Goal: Check status

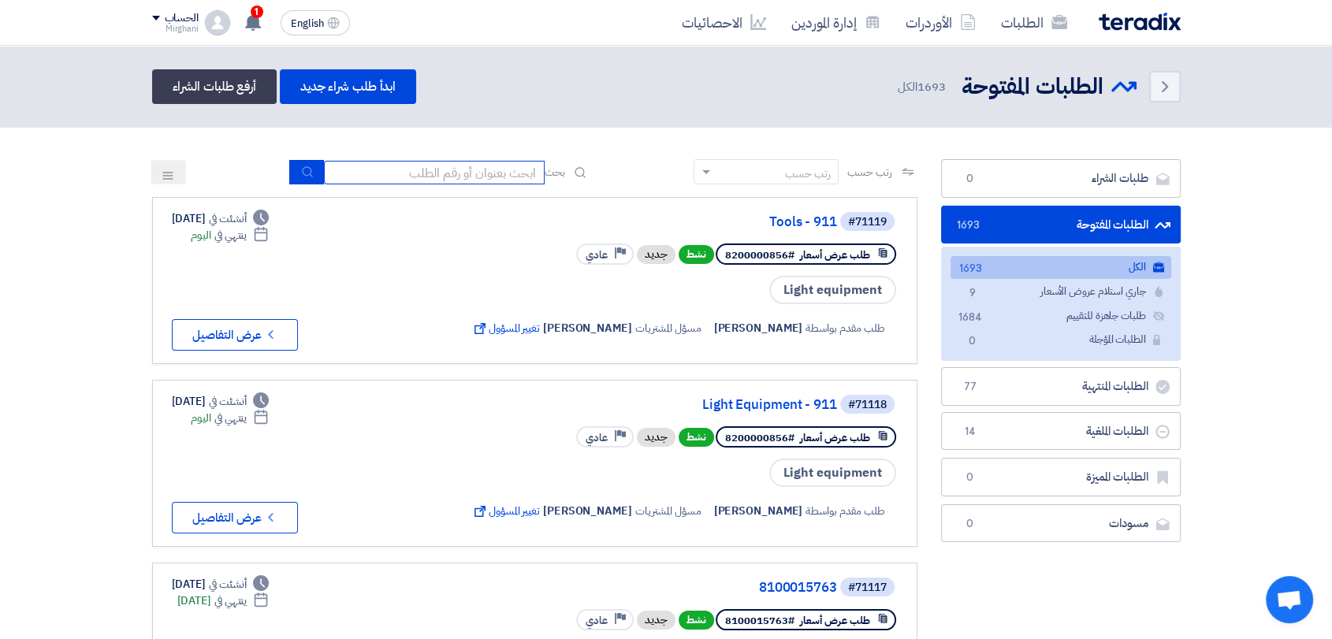
drag, startPoint x: 0, startPoint y: 0, endPoint x: 482, endPoint y: 192, distance: 518.6
click at [493, 165] on input at bounding box center [434, 173] width 221 height 24
type input "911"
click at [314, 177] on button "submit" at bounding box center [306, 172] width 35 height 24
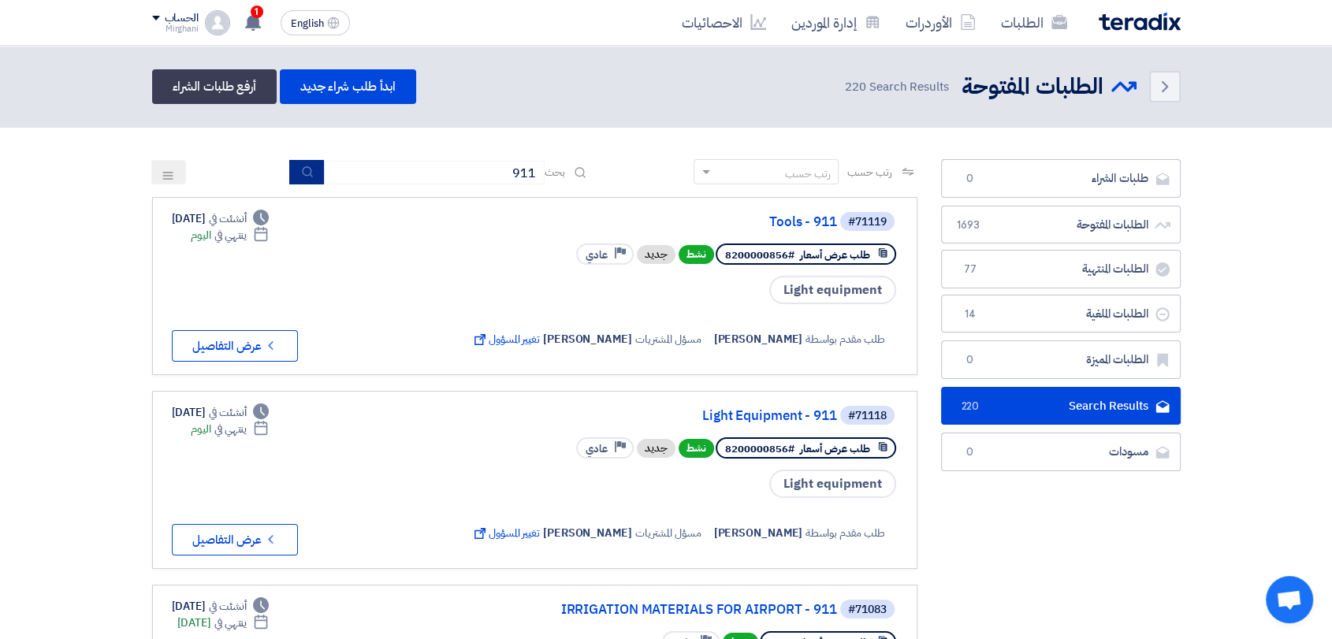
click at [309, 172] on button "submit" at bounding box center [306, 172] width 35 height 24
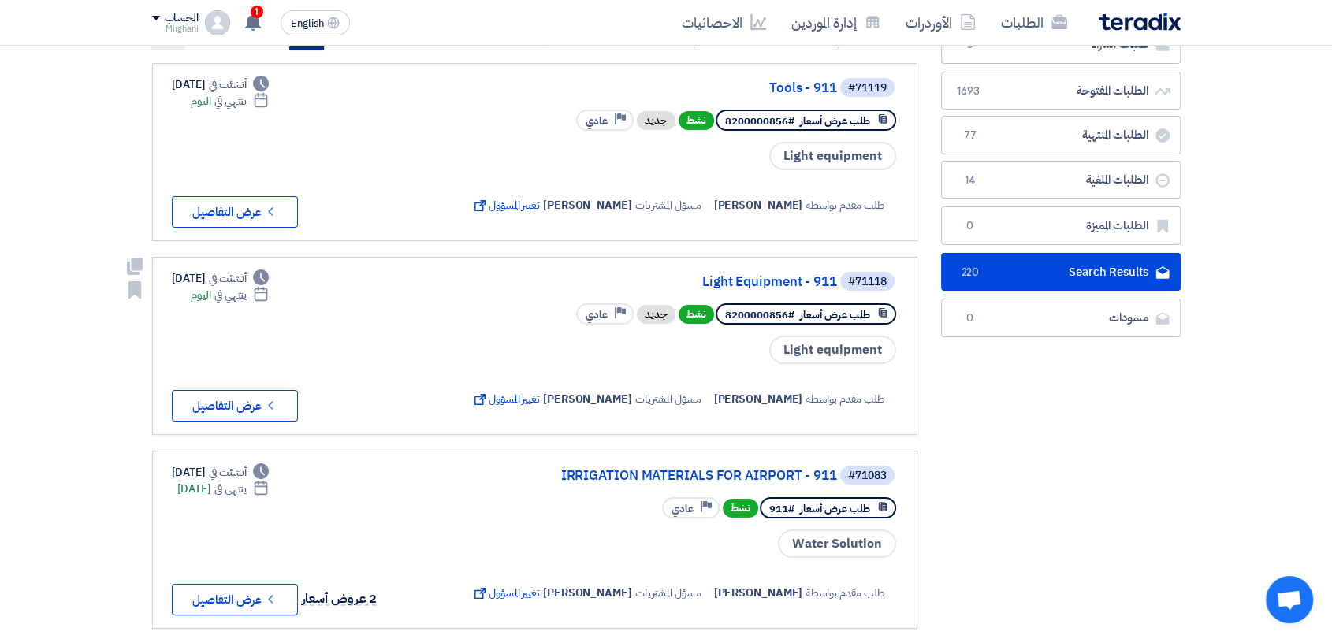
scroll to position [175, 0]
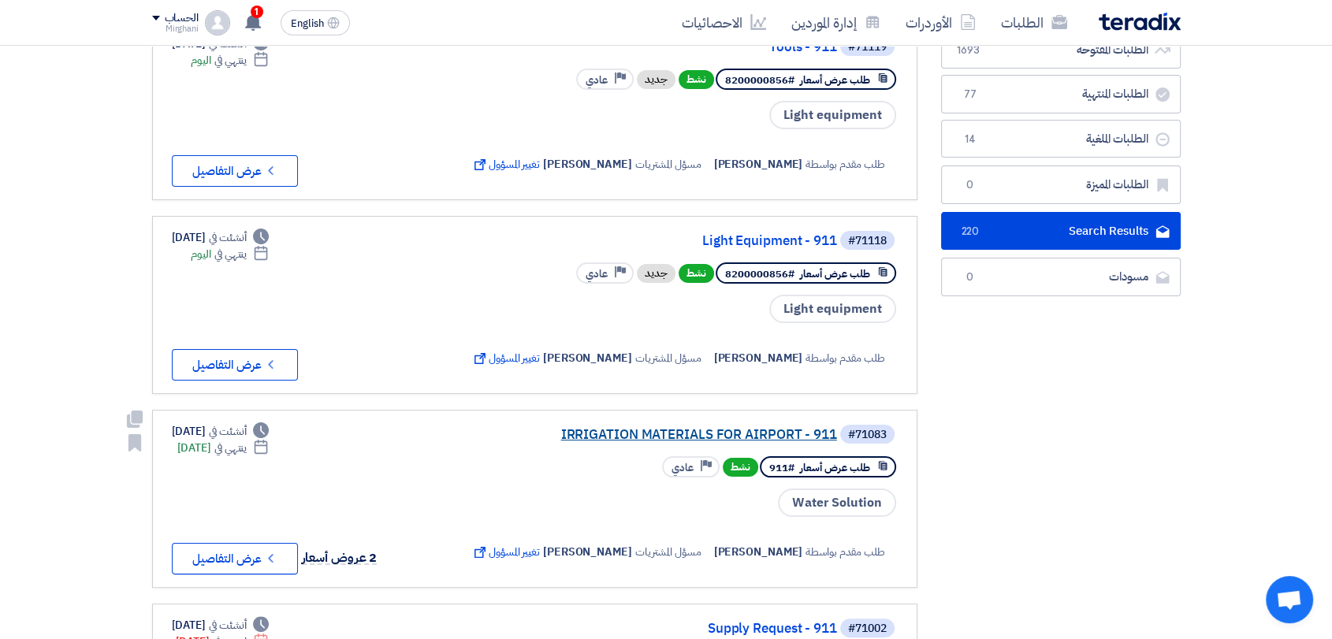
click at [614, 423] on div "#71083 IRRIGATION MATERIALS FOR AIRPORT - 911" at bounding box center [683, 434] width 430 height 22
click at [614, 437] on link "IRRIGATION MATERIALS FOR AIRPORT - 911" at bounding box center [679, 435] width 315 height 14
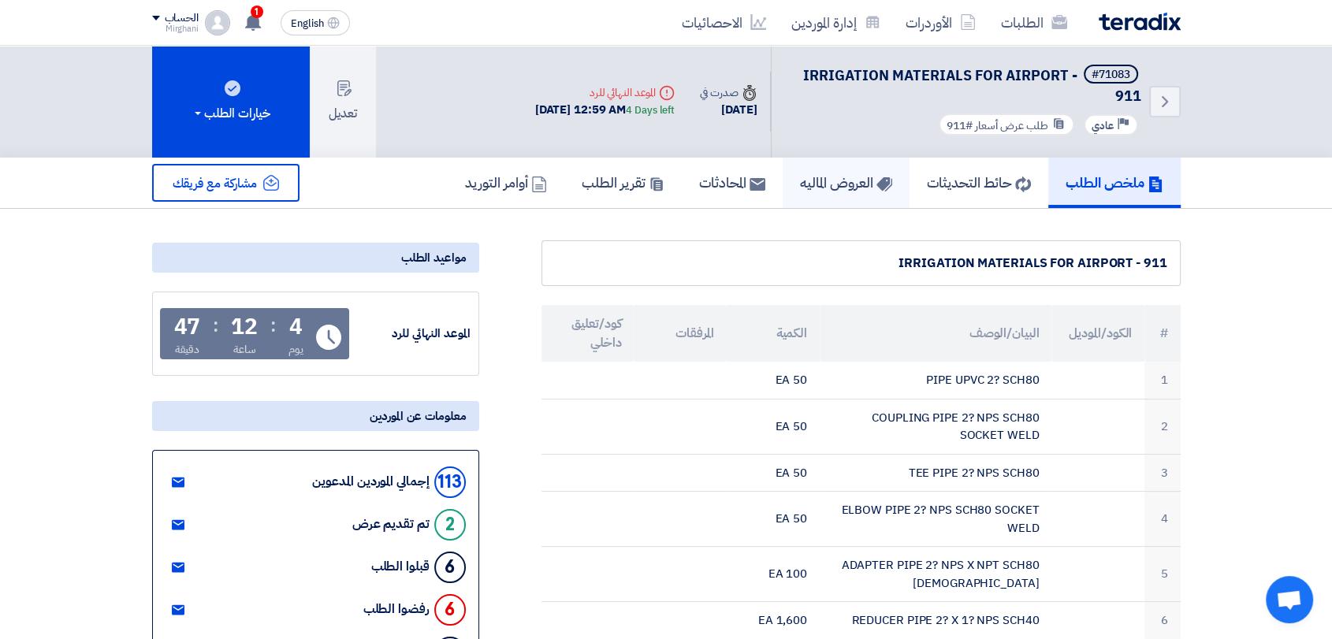
click at [848, 177] on h5 "العروض الماليه" at bounding box center [846, 182] width 92 height 18
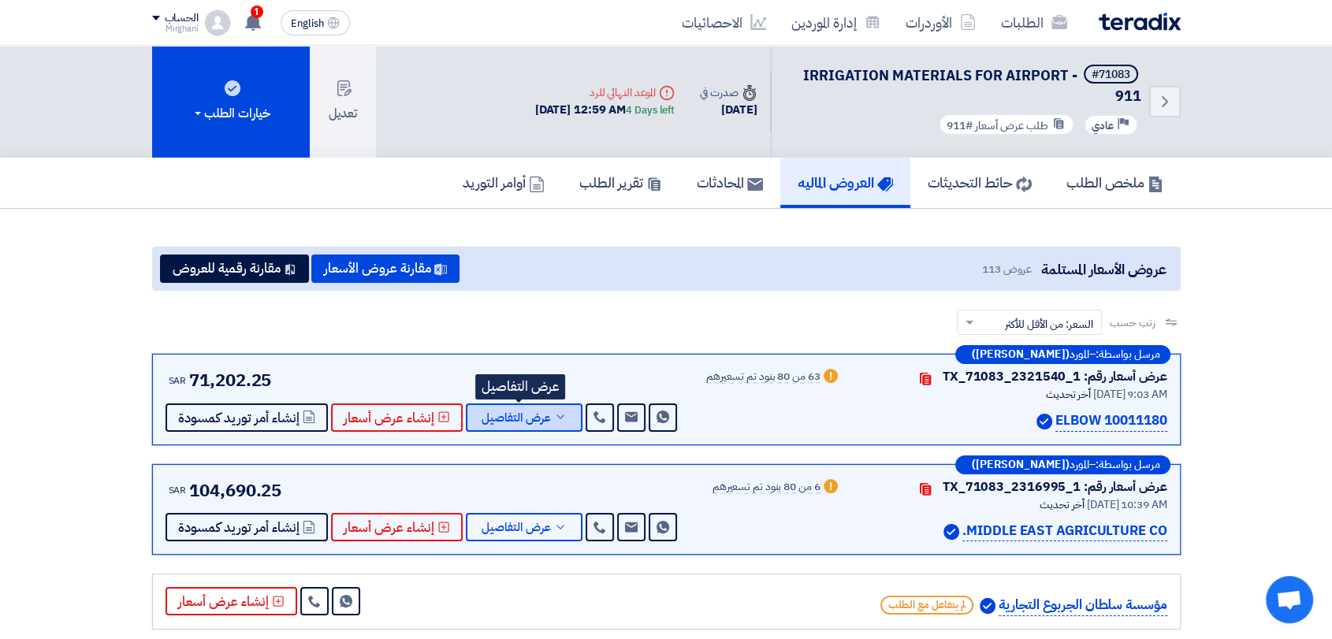
click at [531, 424] on span "عرض التفاصيل" at bounding box center [516, 418] width 69 height 12
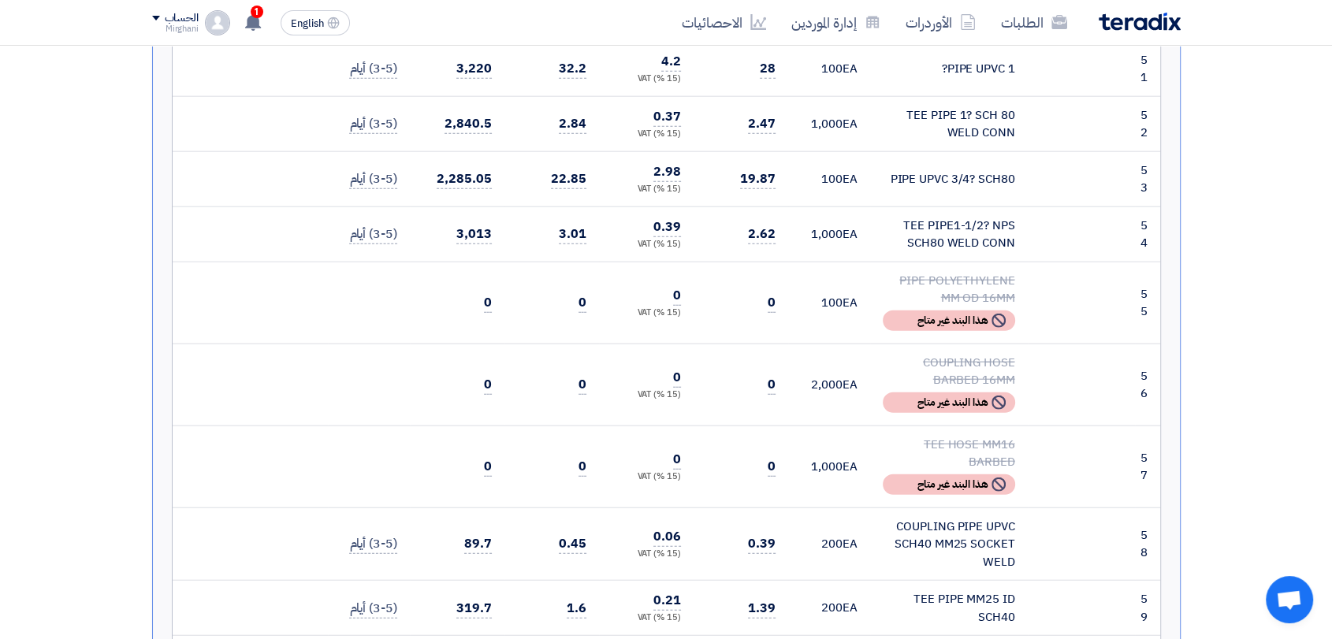
scroll to position [3853, 0]
